Goal: Information Seeking & Learning: Learn about a topic

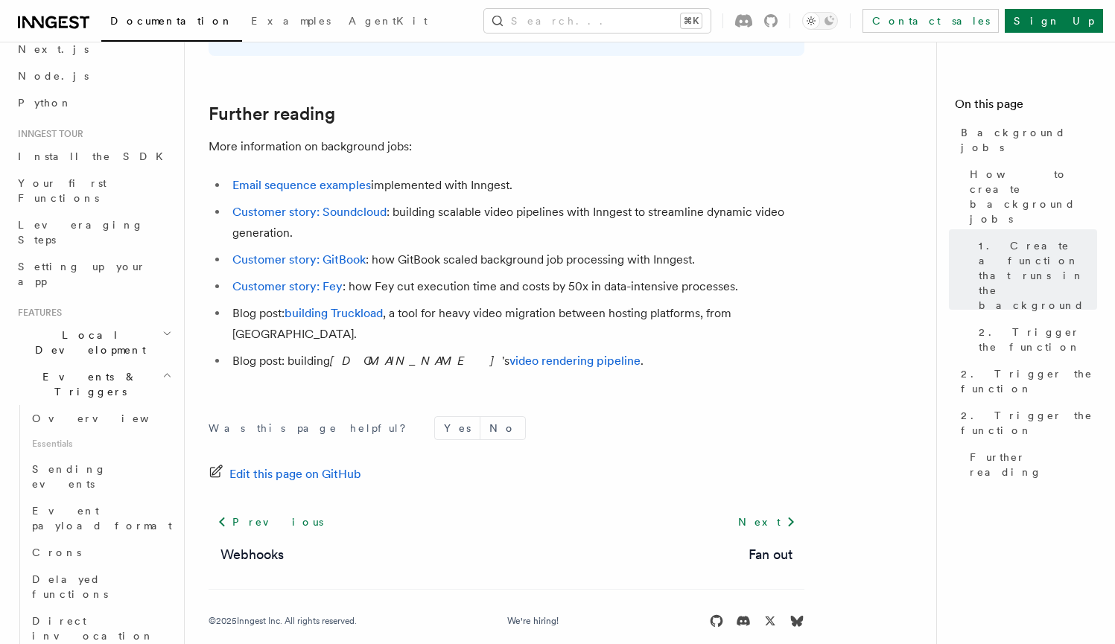
scroll to position [112, 0]
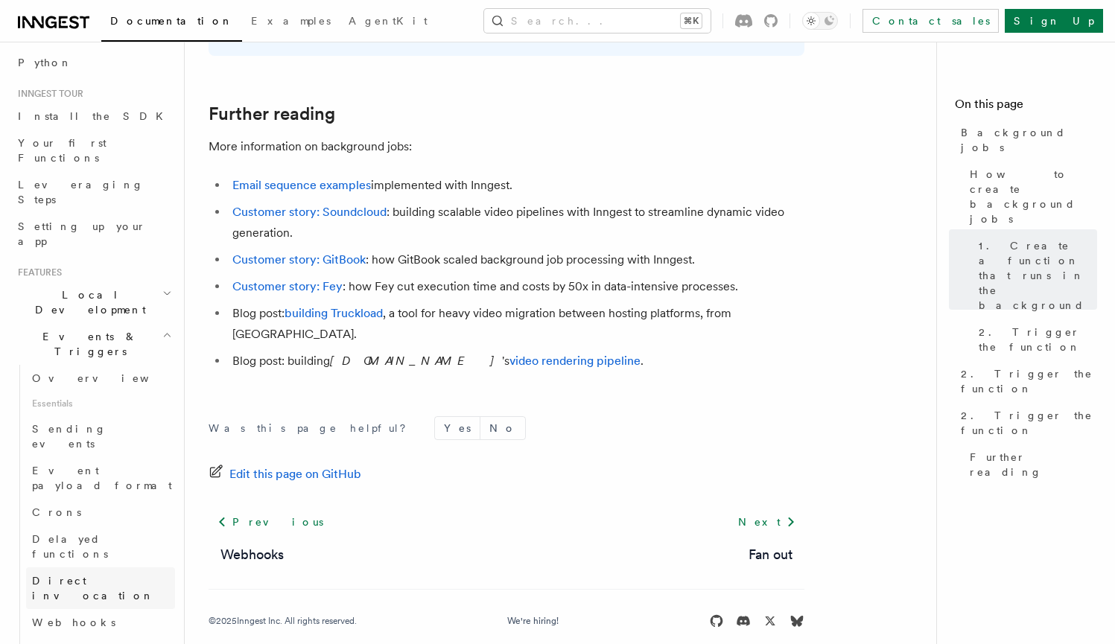
click at [100, 575] on span "Direct invocation" at bounding box center [93, 588] width 122 height 27
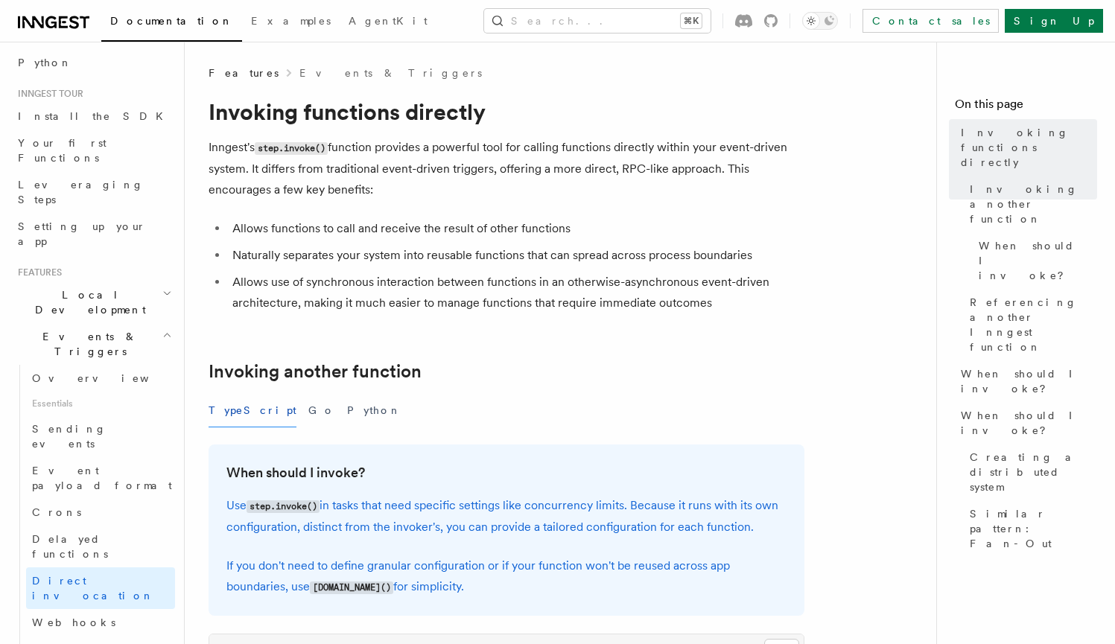
click at [331, 311] on li "Allows use of synchronous interaction between functions in an otherwise-asynchr…" at bounding box center [516, 293] width 577 height 42
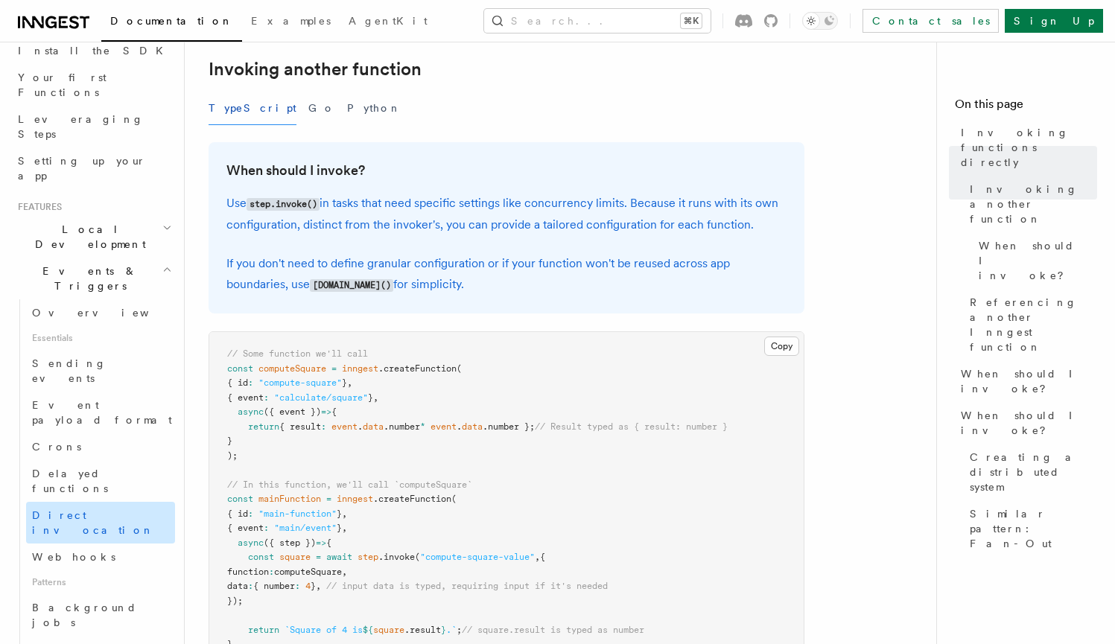
scroll to position [180, 0]
click at [104, 599] on span "Background jobs" at bounding box center [84, 612] width 105 height 27
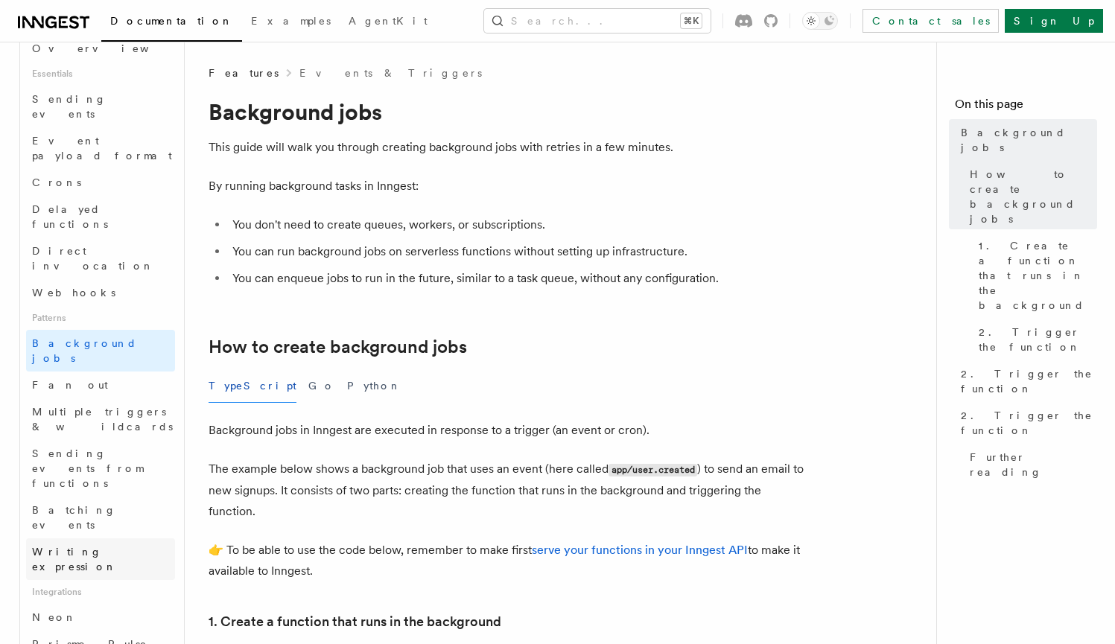
scroll to position [625, 0]
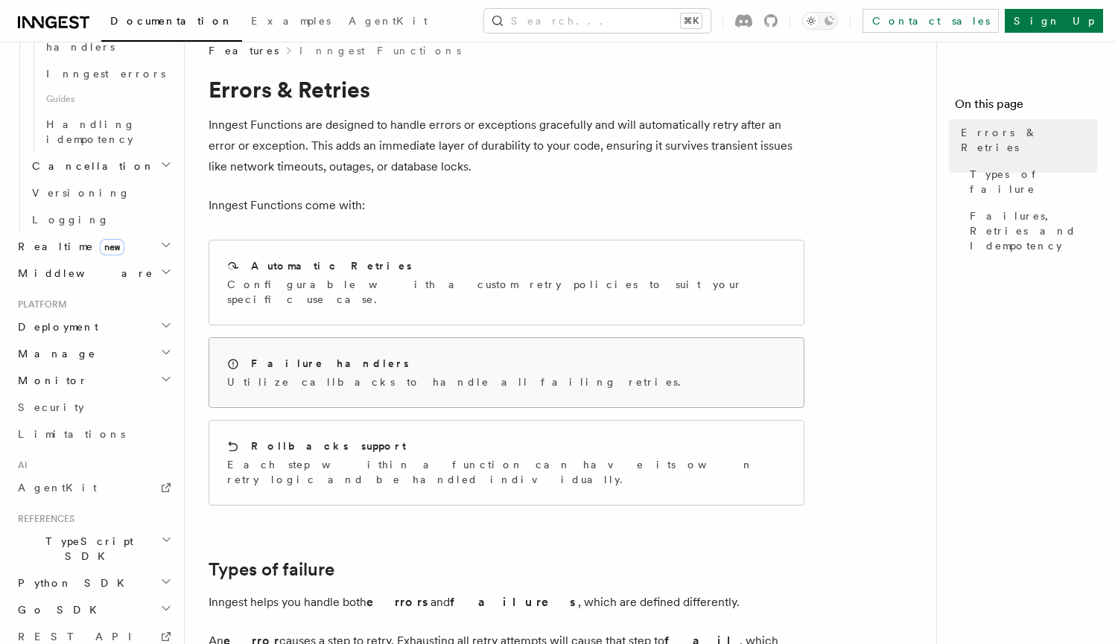
scroll to position [636, 0]
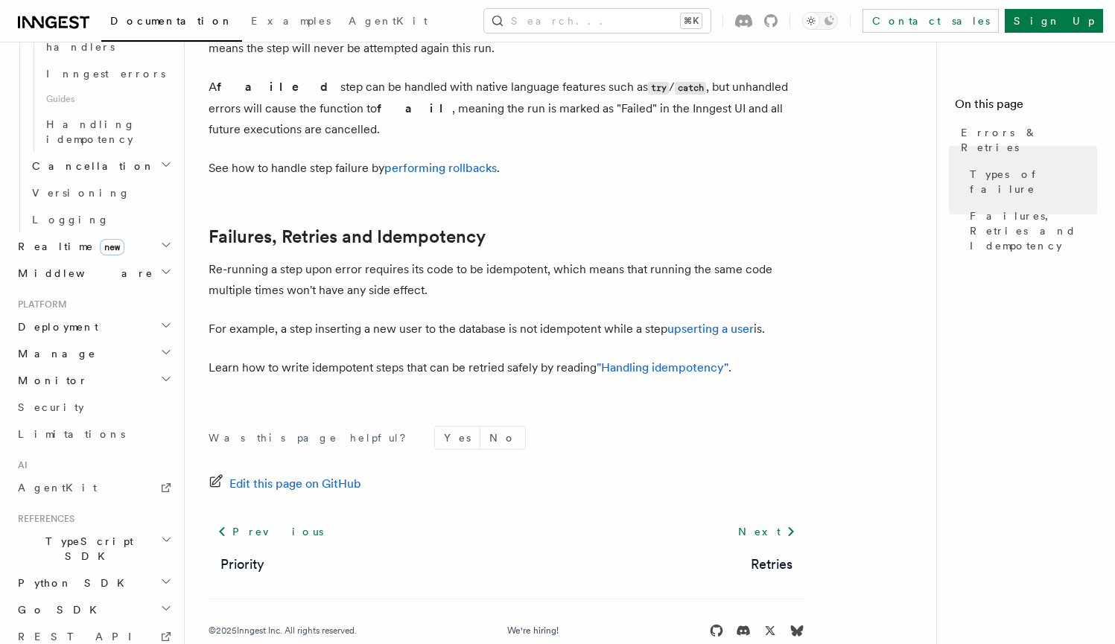
click at [587, 312] on article "Features Inngest Functions Errors & Retries Inngest Functions are designed to h…" at bounding box center [567, 51] width 716 height 1245
click at [668, 361] on link ""Handling idempotency"" at bounding box center [663, 368] width 132 height 14
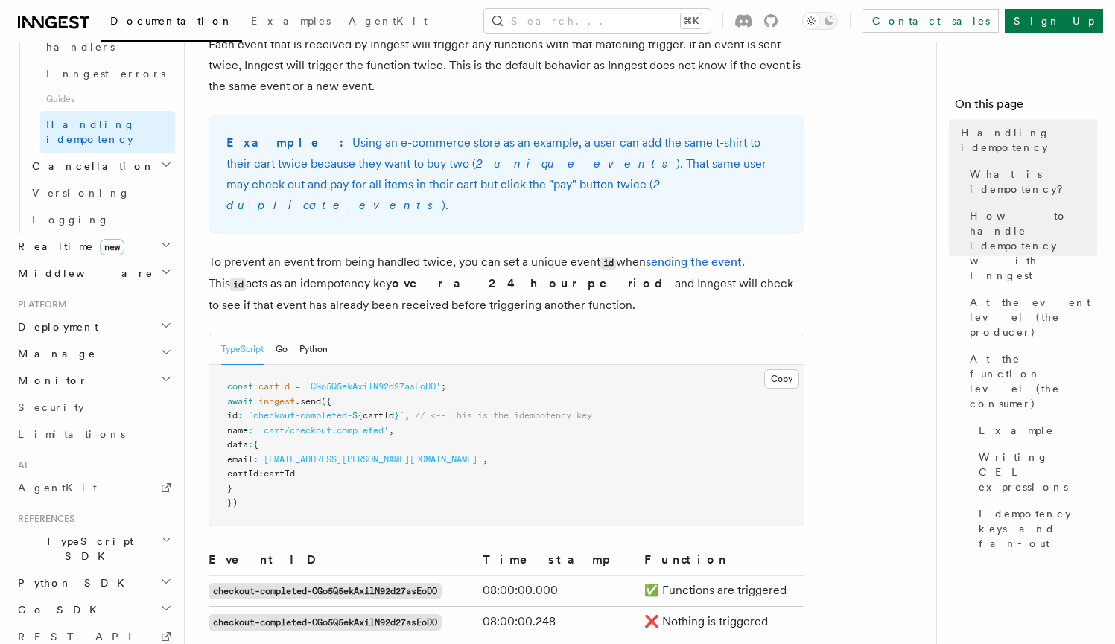
scroll to position [749, 0]
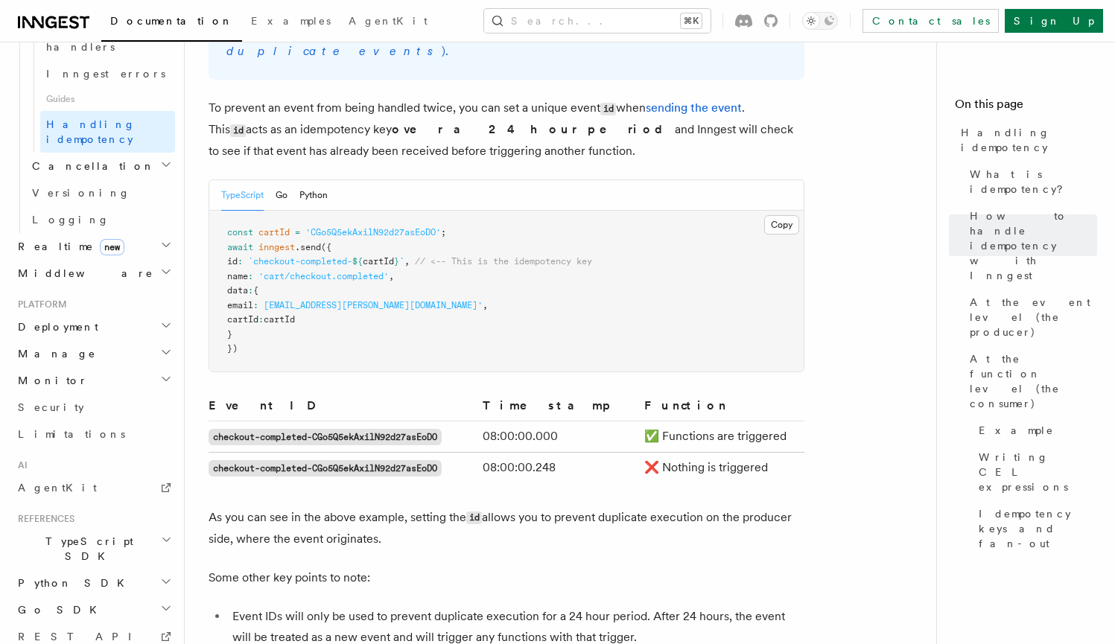
click at [646, 507] on p "As you can see in the above example, setting the id allows you to prevent dupli…" at bounding box center [507, 528] width 596 height 42
click at [533, 115] on p "To prevent an event from being handled twice, you can set a unique event id whe…" at bounding box center [507, 130] width 596 height 64
click at [531, 113] on p "To prevent an event from being handled twice, you can set a unique event id whe…" at bounding box center [507, 130] width 596 height 64
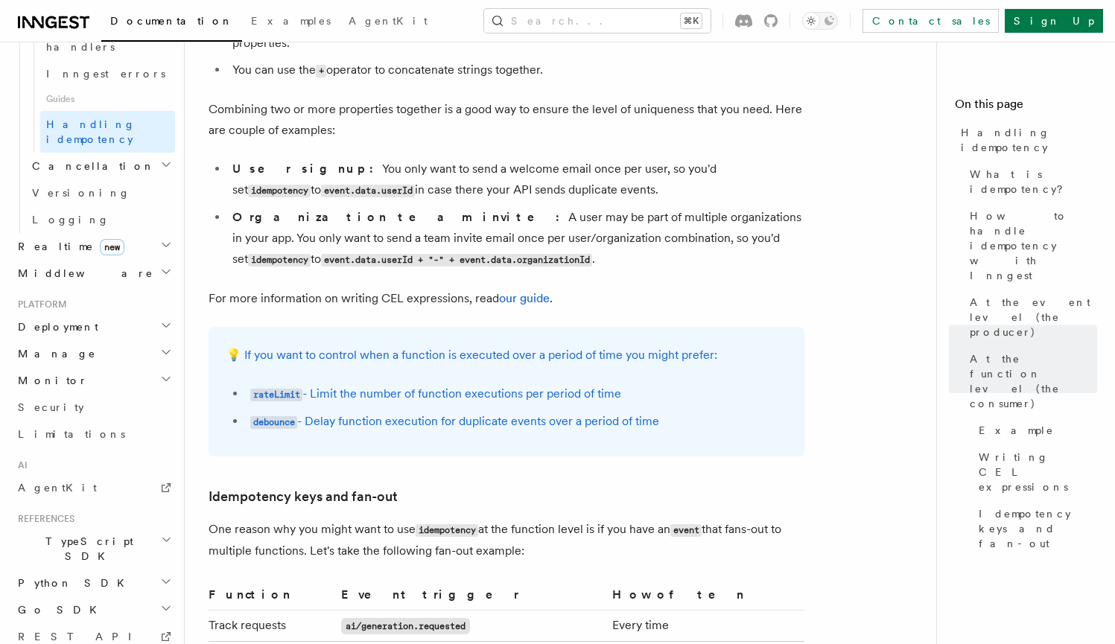
scroll to position [2949, 0]
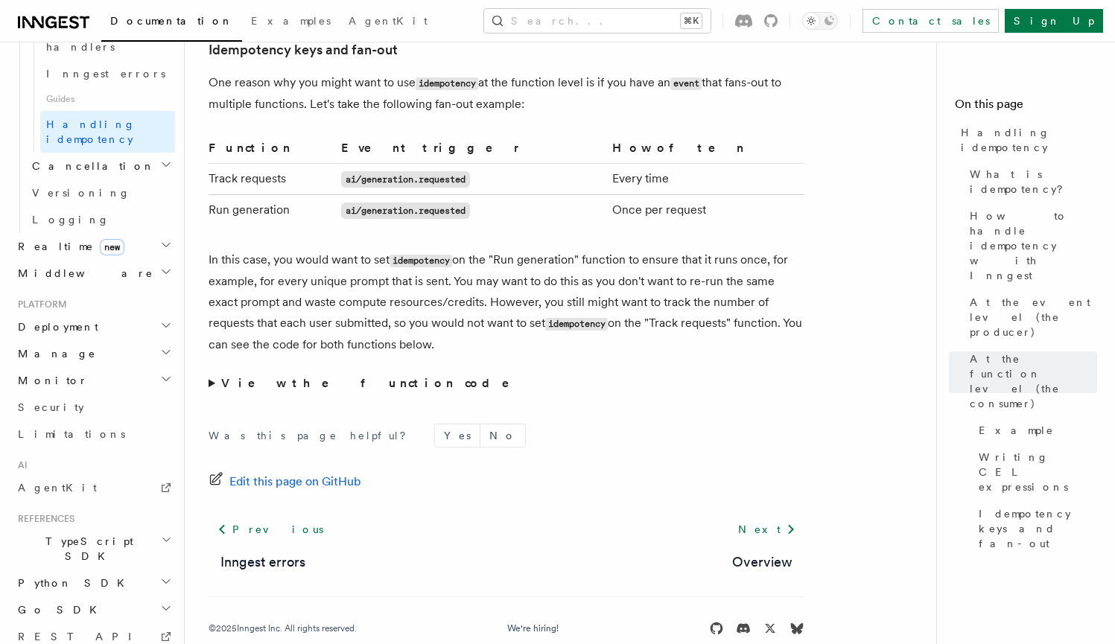
click at [360, 311] on p "In this case, you would want to set idempotency on the "Run generation" functio…" at bounding box center [507, 303] width 596 height 106
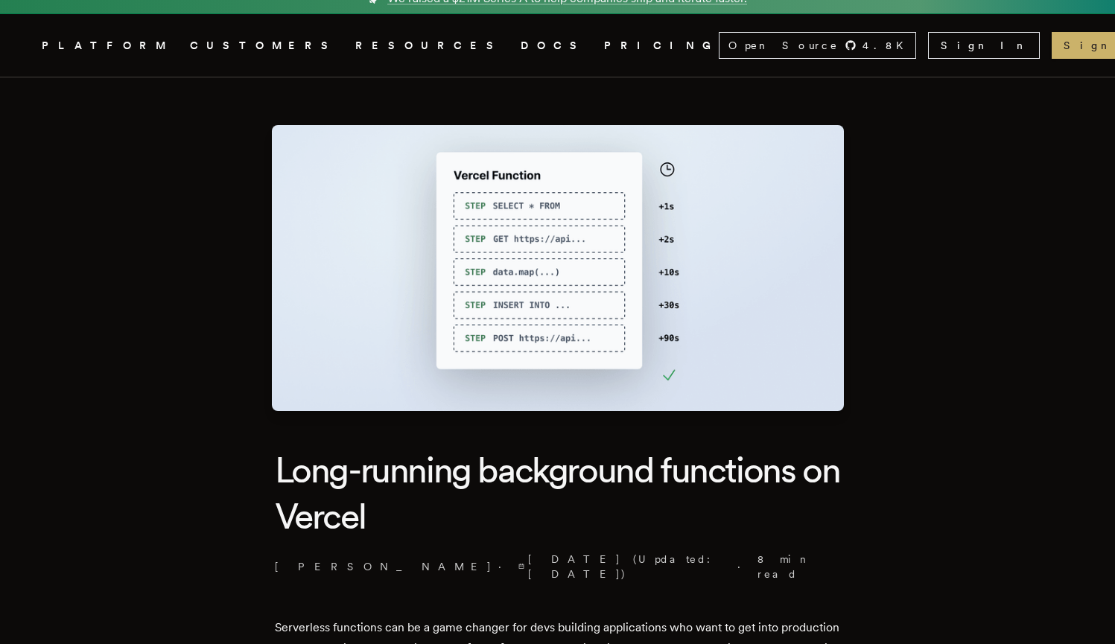
scroll to position [288, 0]
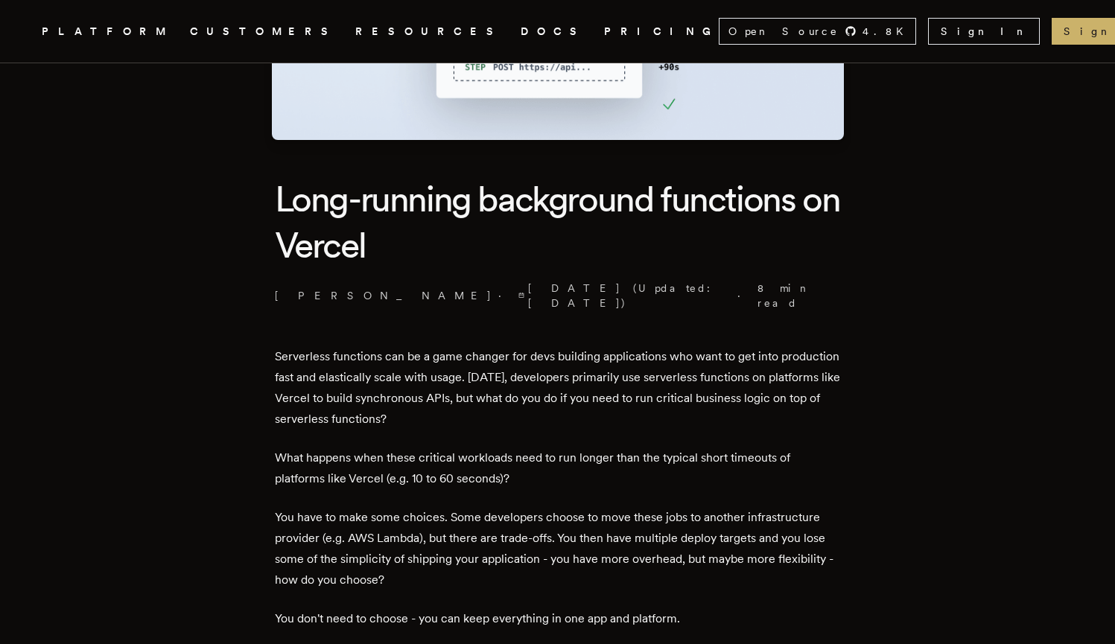
click at [788, 448] on p "What happens when these critical workloads need to run longer than the typical …" at bounding box center [558, 469] width 566 height 42
click at [773, 448] on p "What happens when these critical workloads need to run longer than the typical …" at bounding box center [558, 469] width 566 height 42
click at [755, 454] on p "What happens when these critical workloads need to run longer than the typical …" at bounding box center [558, 469] width 566 height 42
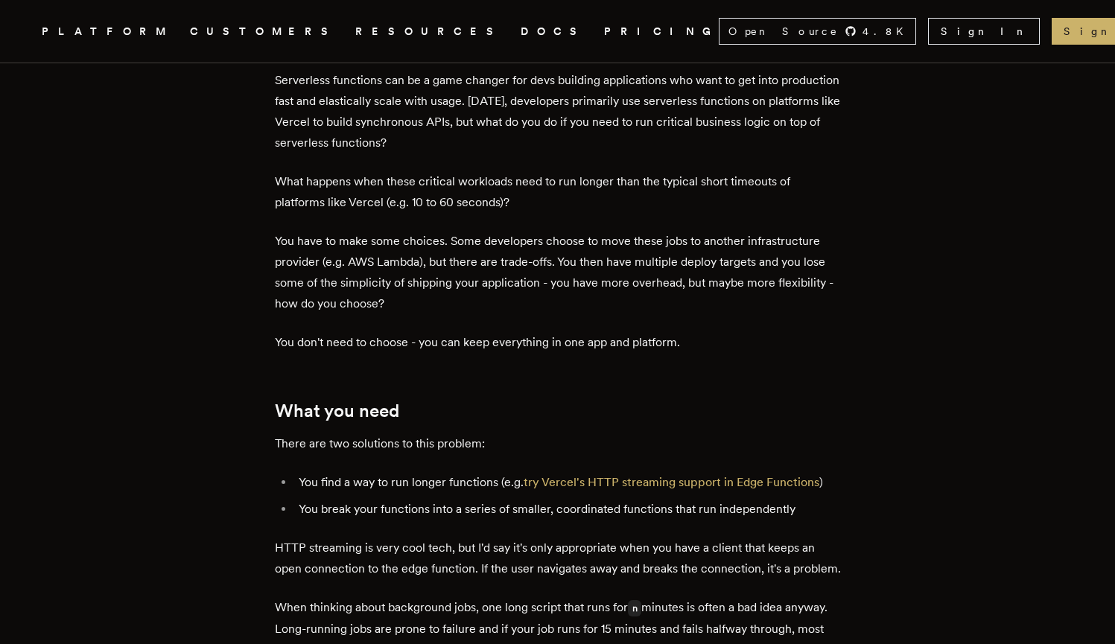
scroll to position [584, 0]
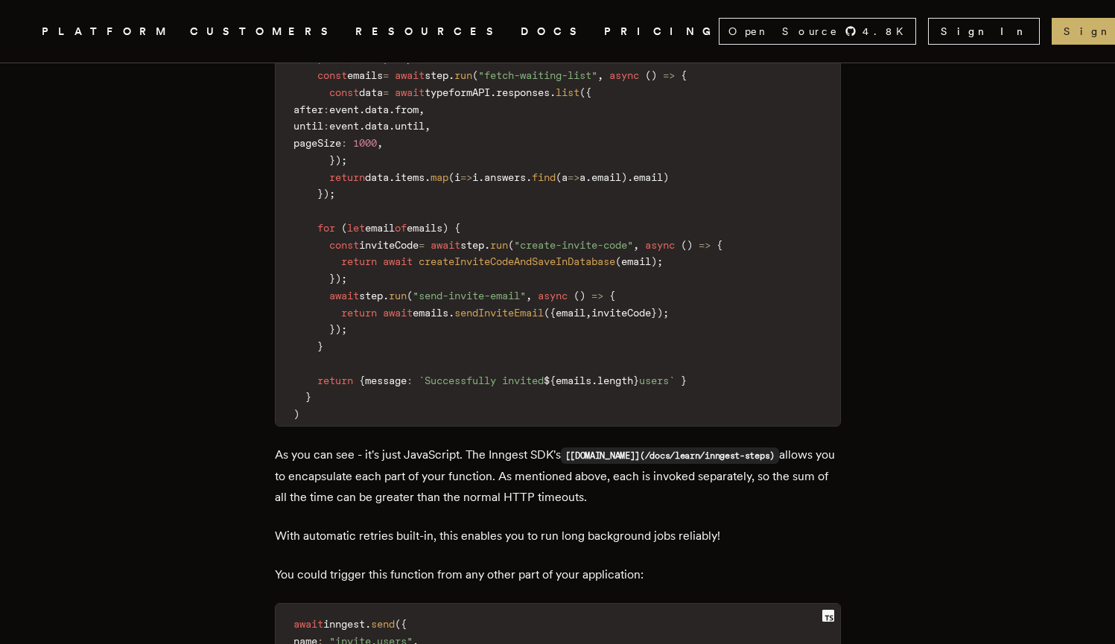
scroll to position [4101, 0]
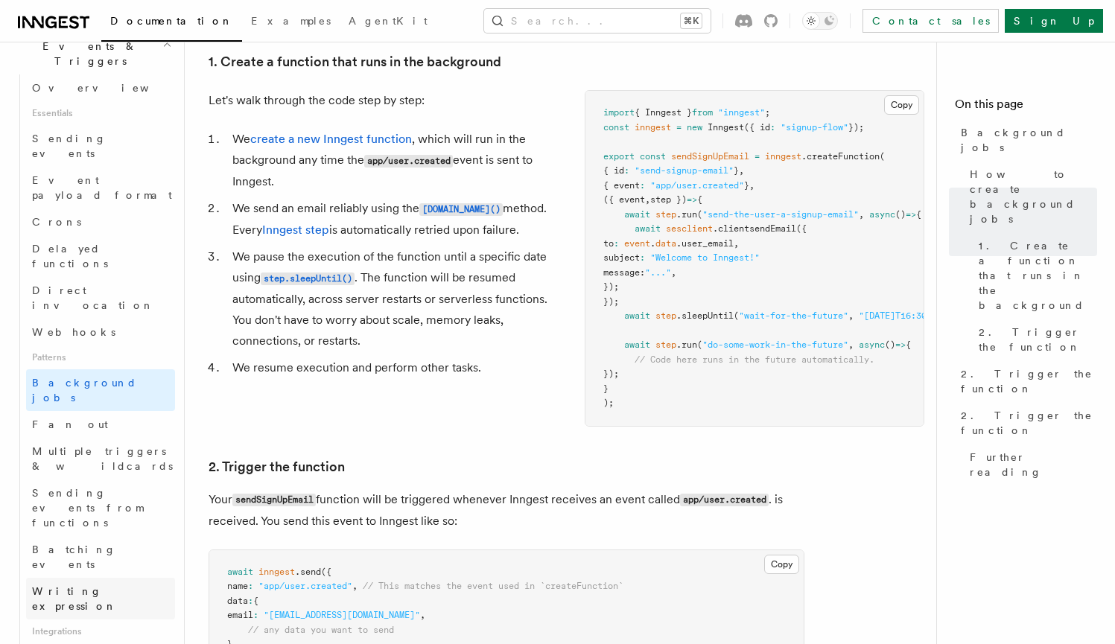
scroll to position [812, 0]
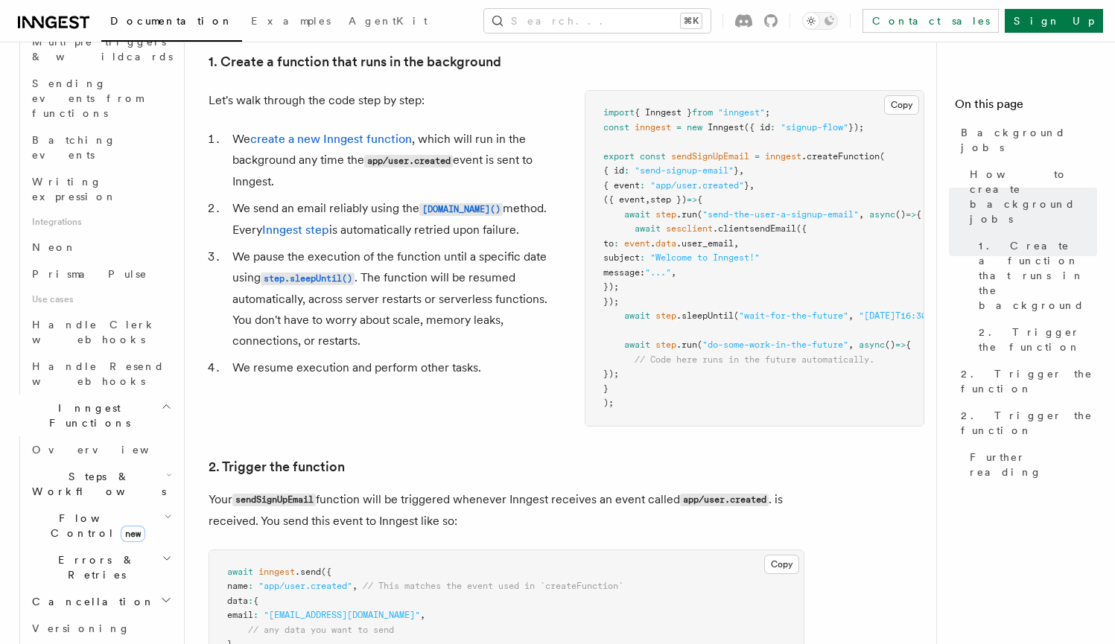
click at [118, 547] on h2 "Errors & Retries" at bounding box center [100, 568] width 149 height 42
click at [463, 418] on div "Let's walk through the code step by step: We create a new Inngest function , wh…" at bounding box center [567, 258] width 716 height 337
